Goal: Transaction & Acquisition: Purchase product/service

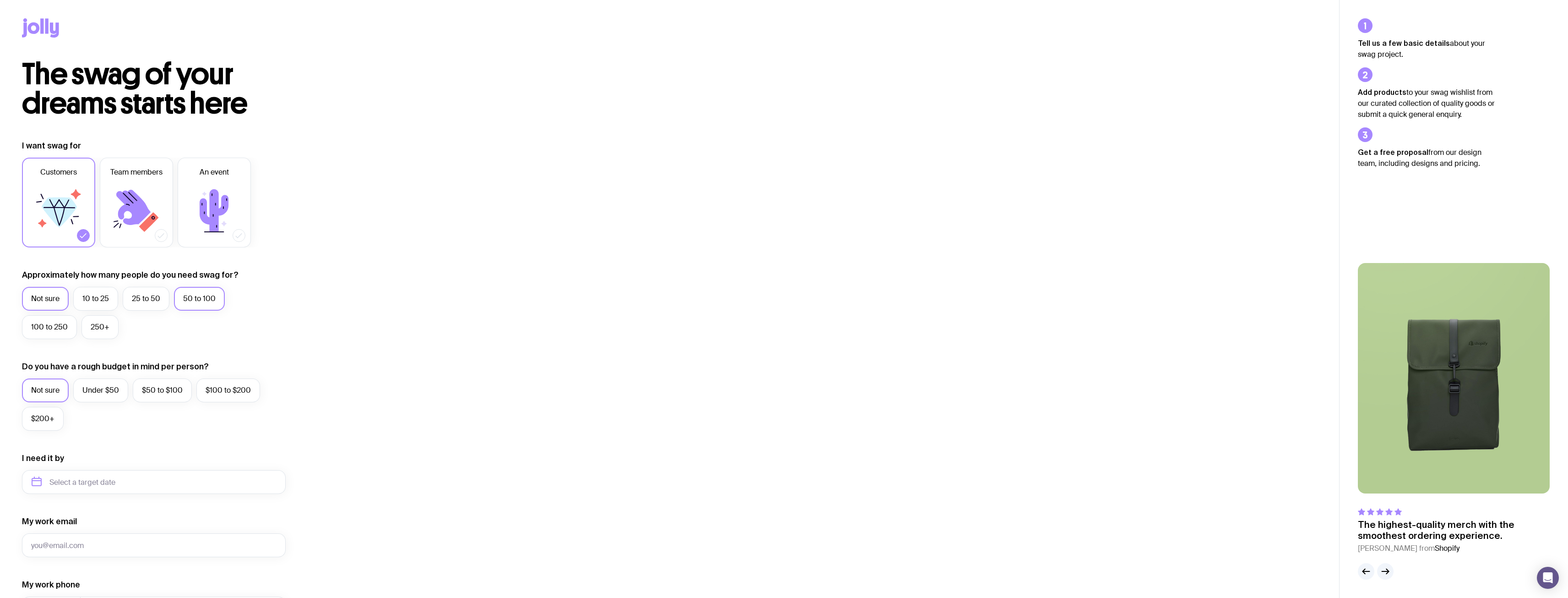
click at [195, 300] on label "50 to 100" at bounding box center [198, 299] width 50 height 24
click at [0, 0] on input "50 to 100" at bounding box center [0, 0] width 0 height 0
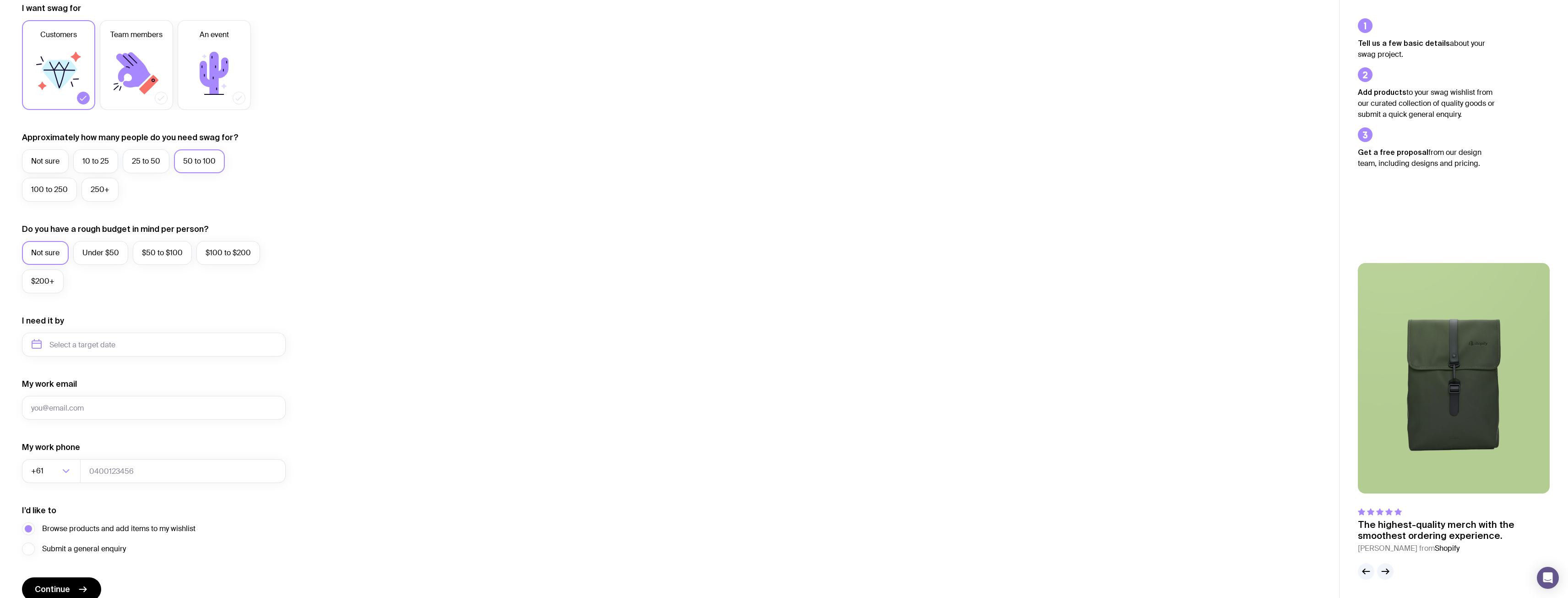
scroll to position [181, 0]
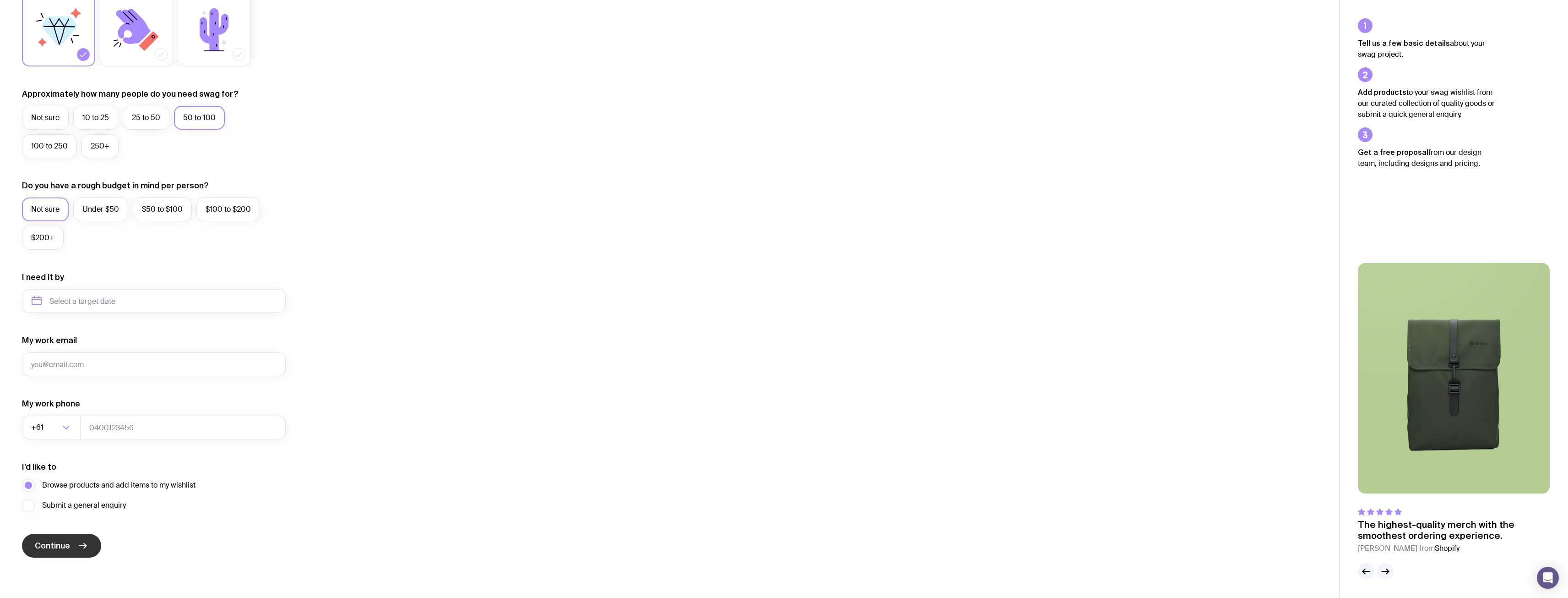
click at [50, 544] on span "Continue" at bounding box center [52, 546] width 35 height 11
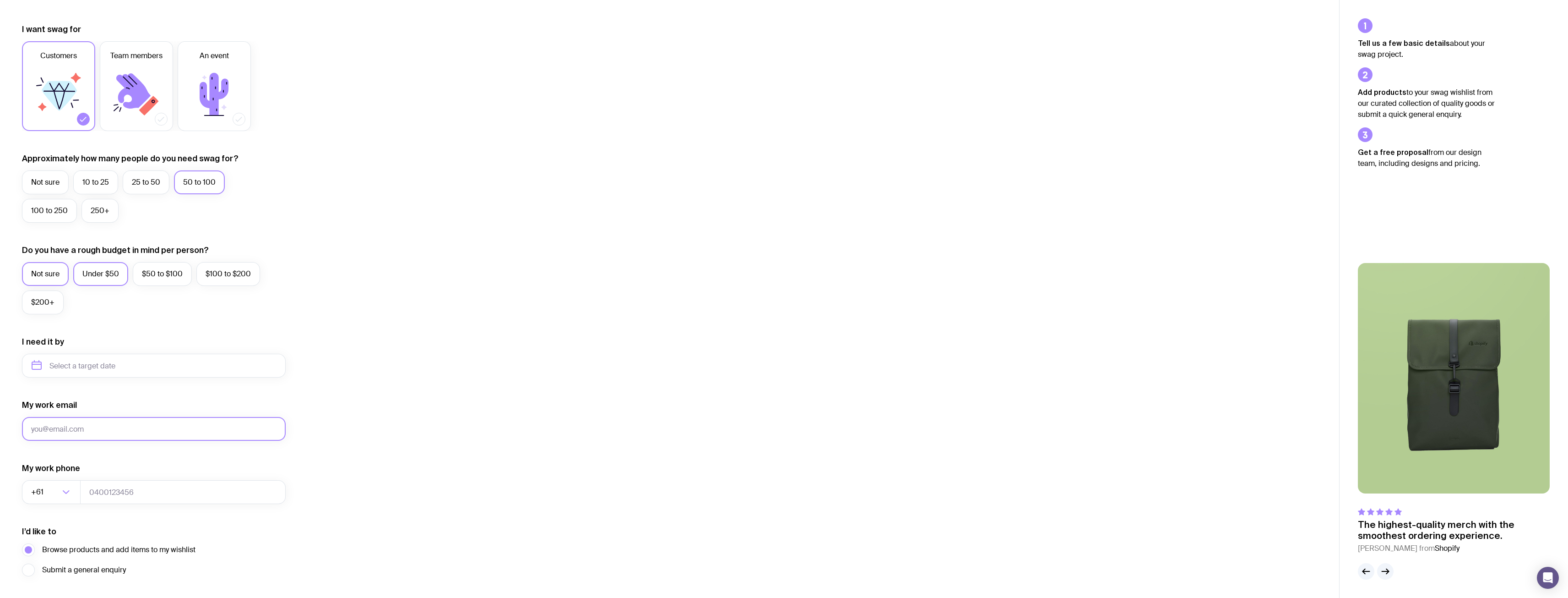
scroll to position [0, 0]
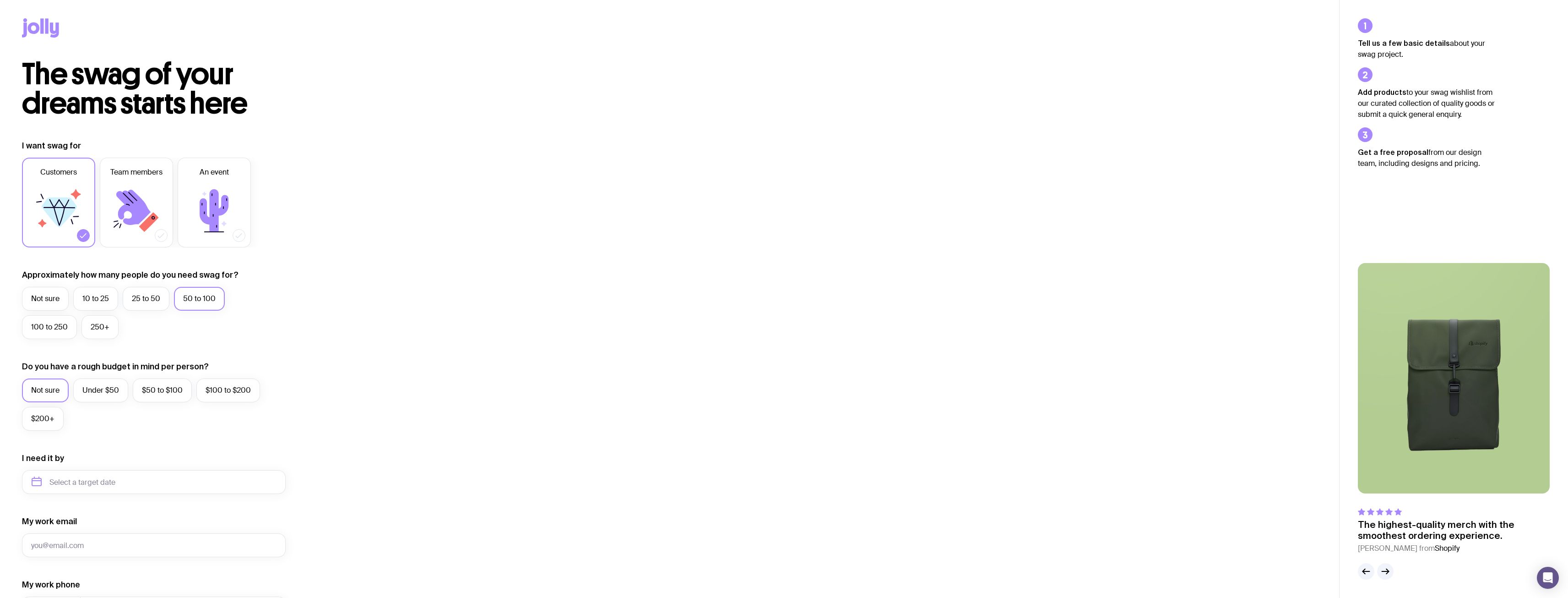
click at [40, 30] on icon at bounding box center [41, 26] width 3 height 15
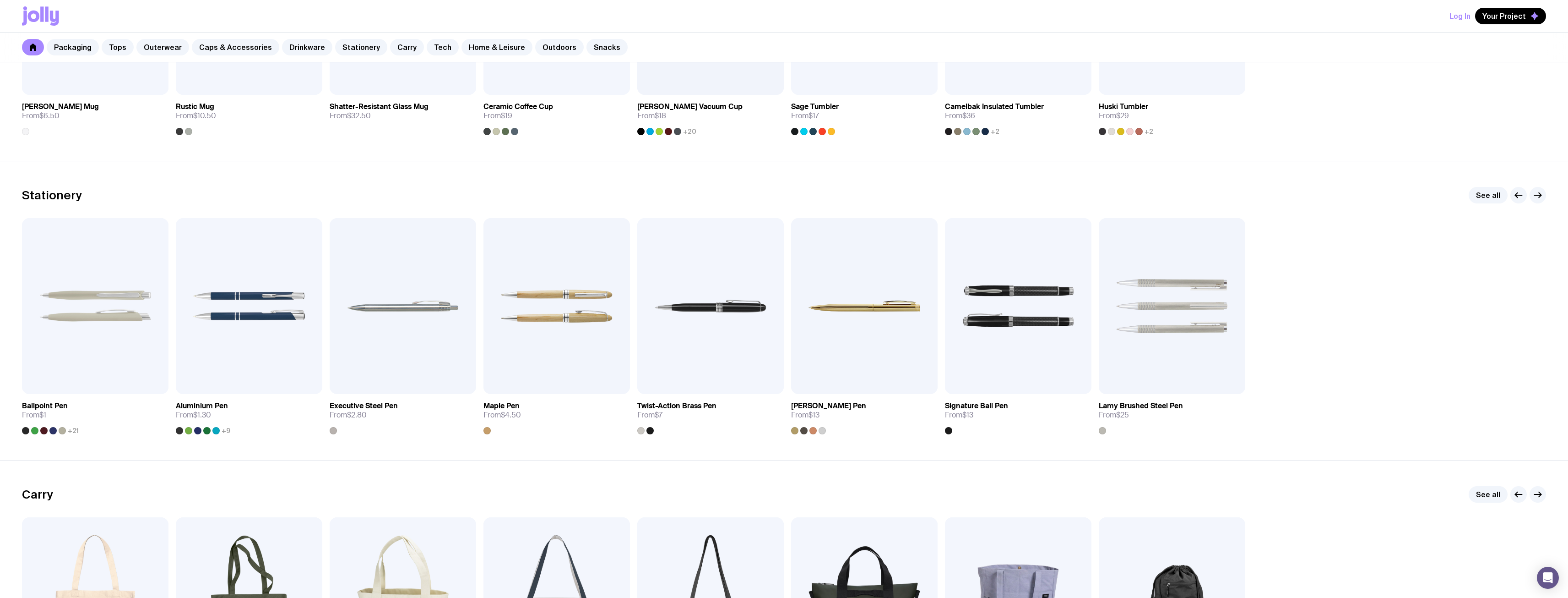
scroll to position [1514, 0]
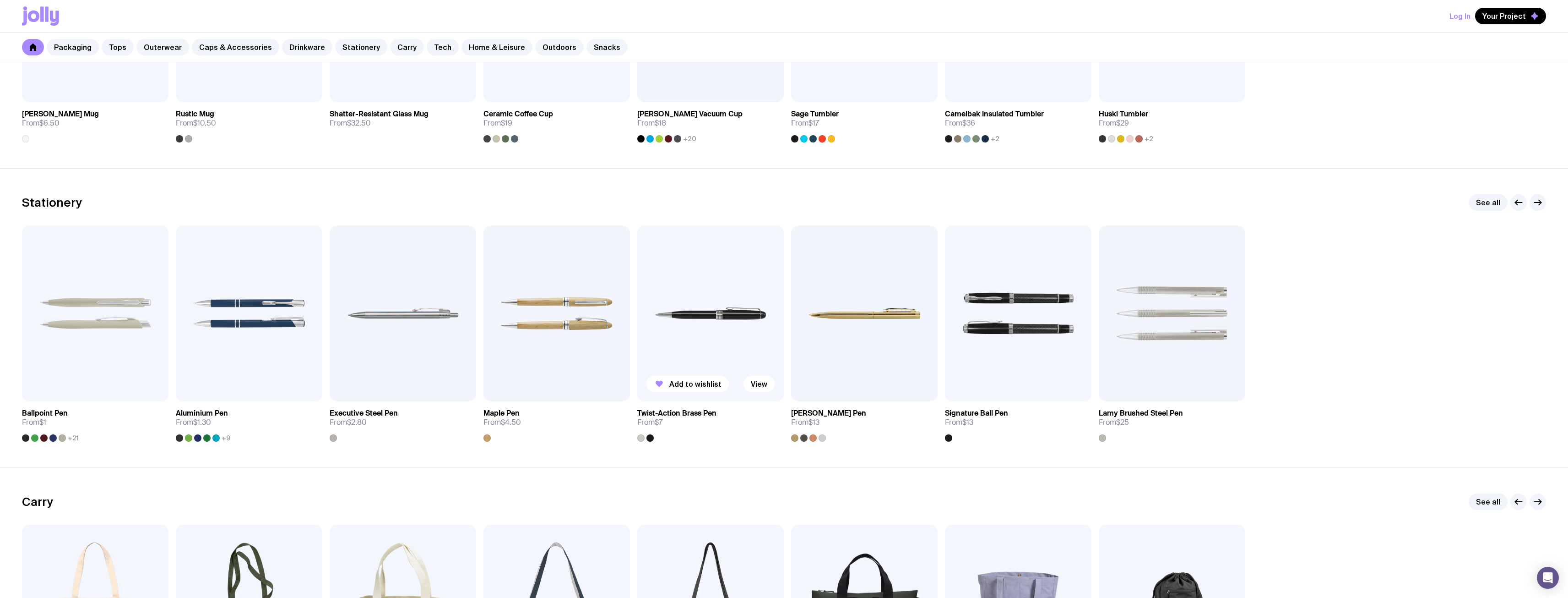
click at [711, 330] on img at bounding box center [711, 312] width 147 height 175
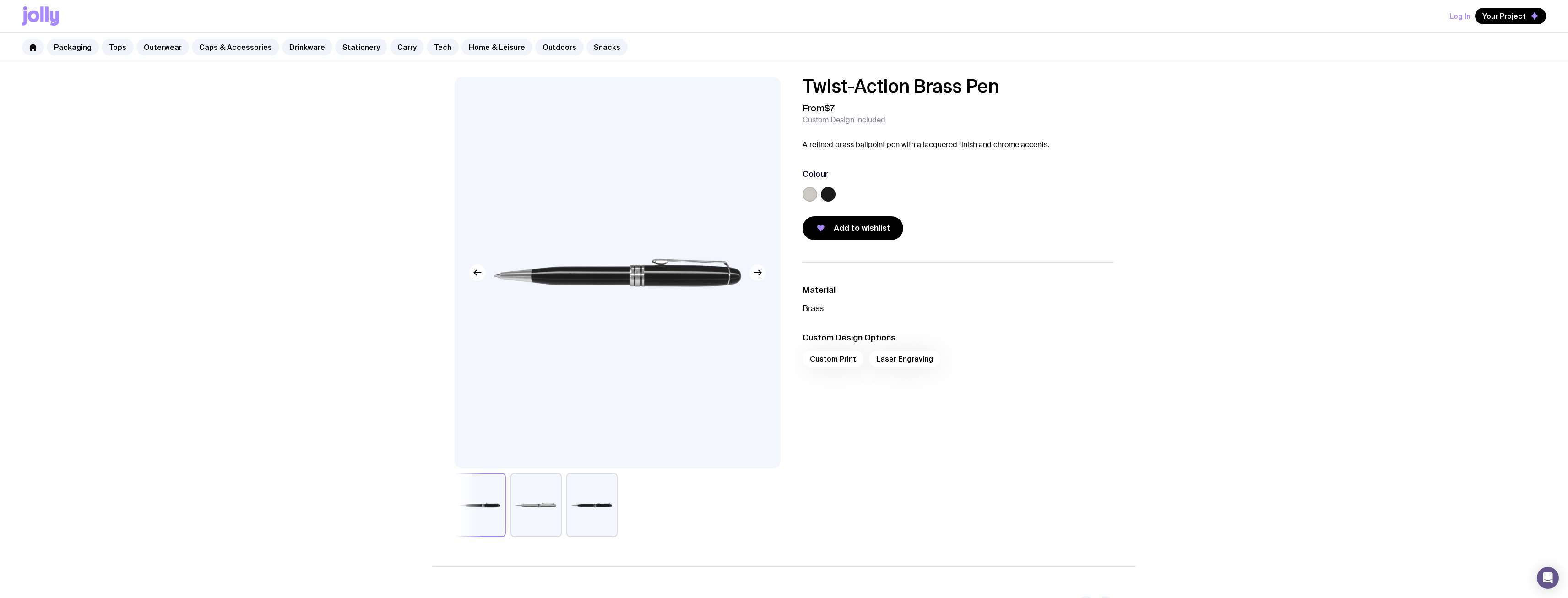
click at [757, 278] on button "button" at bounding box center [757, 273] width 17 height 17
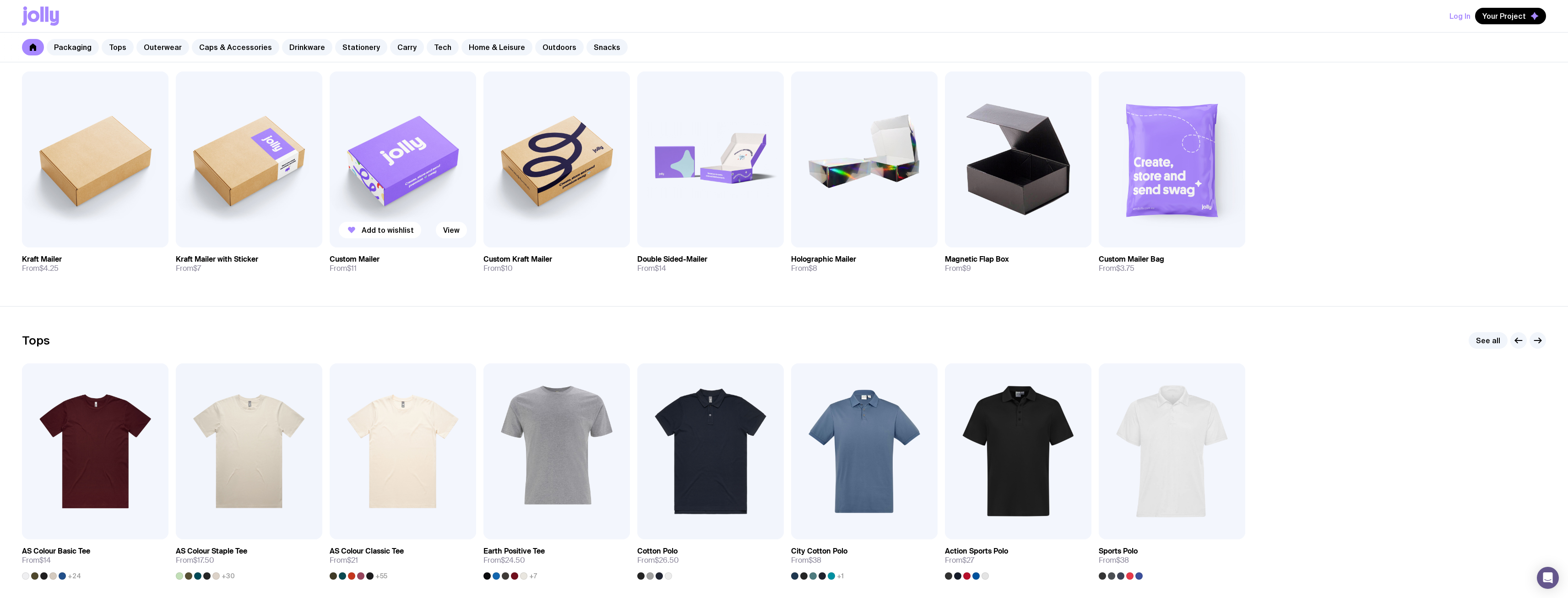
scroll to position [229, 0]
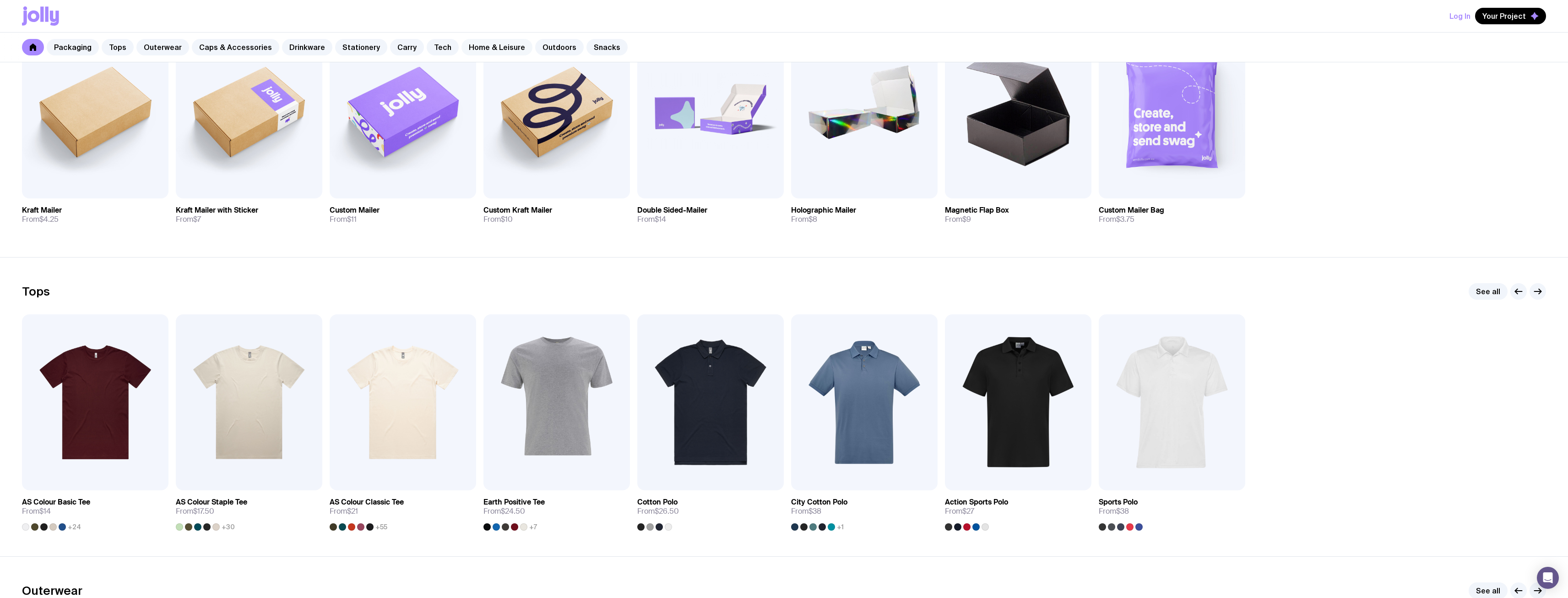
click at [482, 48] on link "Home & Leisure" at bounding box center [497, 47] width 71 height 17
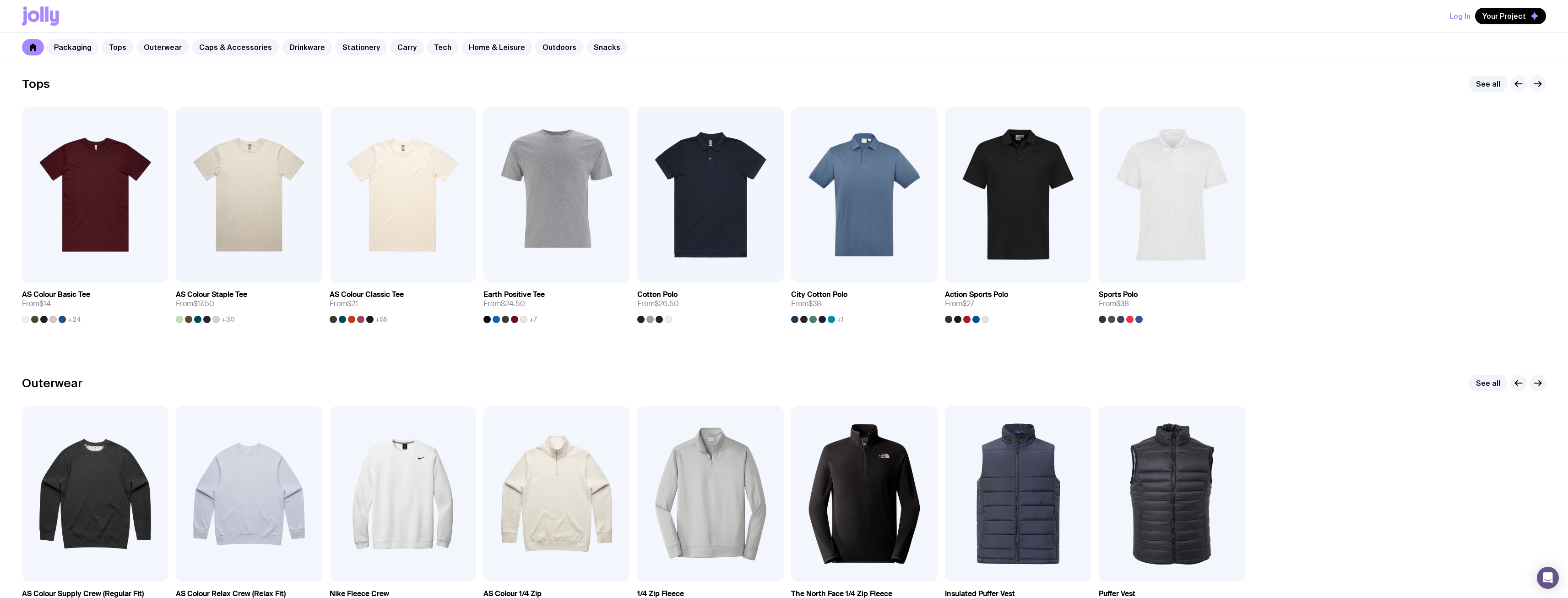
scroll to position [412, 0]
